Goal: Find specific page/section: Find specific page/section

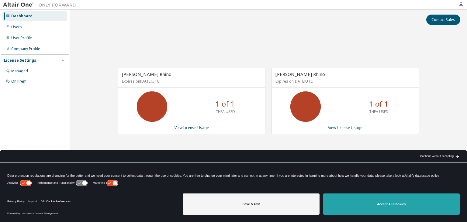
click at [369, 209] on button "Accept All Cookies" at bounding box center [391, 204] width 136 height 21
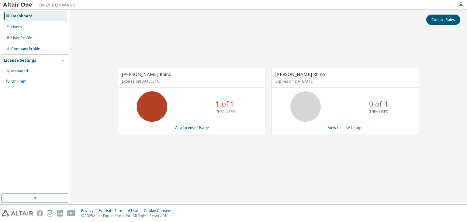
click at [311, 106] on icon at bounding box center [305, 106] width 15 height 15
click at [334, 128] on link "View License Usage" at bounding box center [345, 127] width 34 height 5
